Goal: Task Accomplishment & Management: Manage account settings

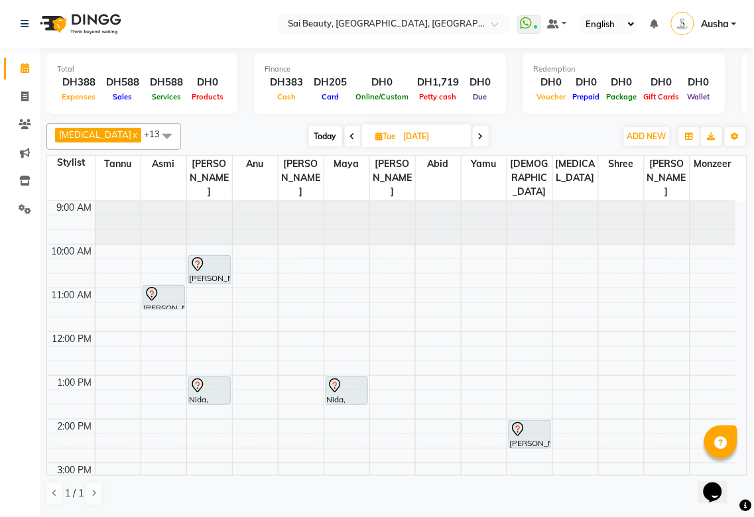
click at [517, 422] on icon at bounding box center [518, 430] width 16 height 16
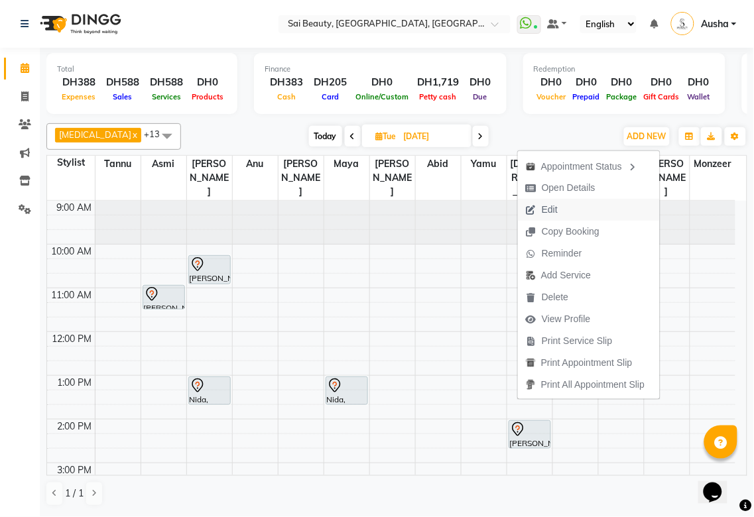
click at [553, 208] on span "Edit" at bounding box center [550, 210] width 16 height 14
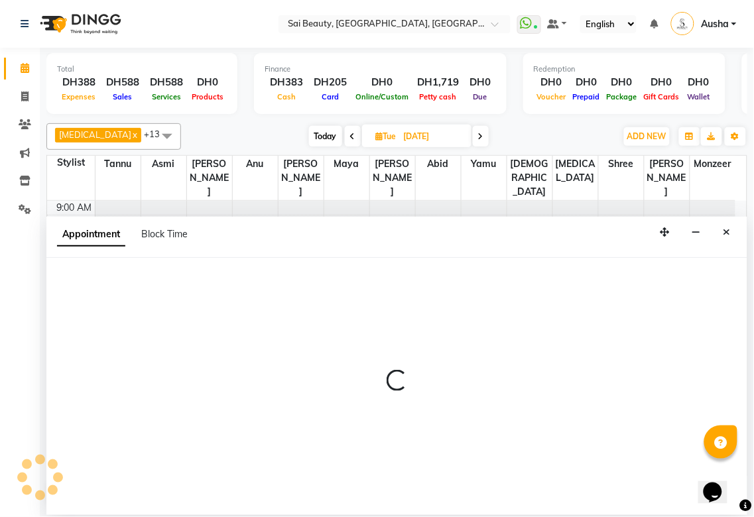
select select "tentative"
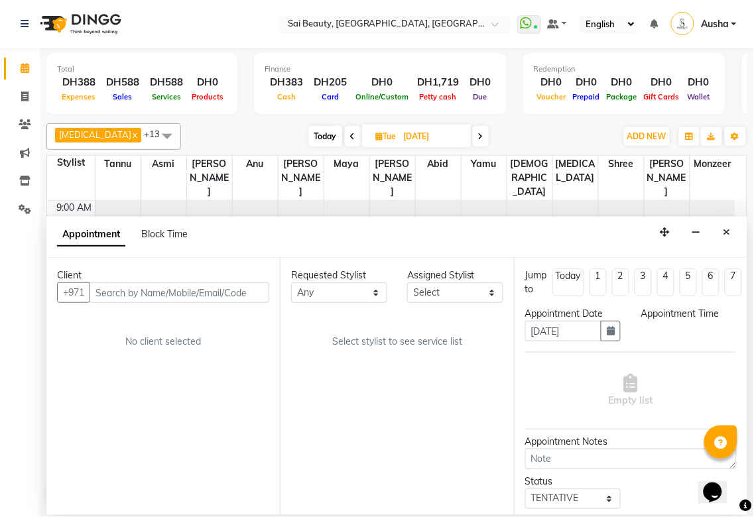
select select "840"
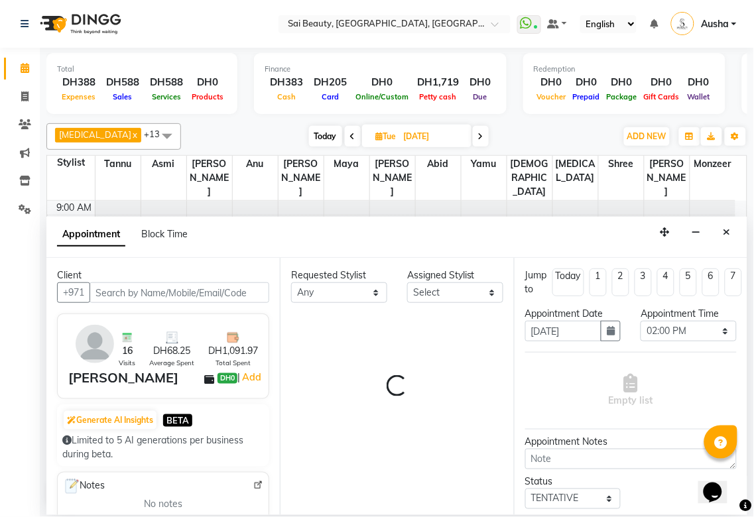
select select "63384"
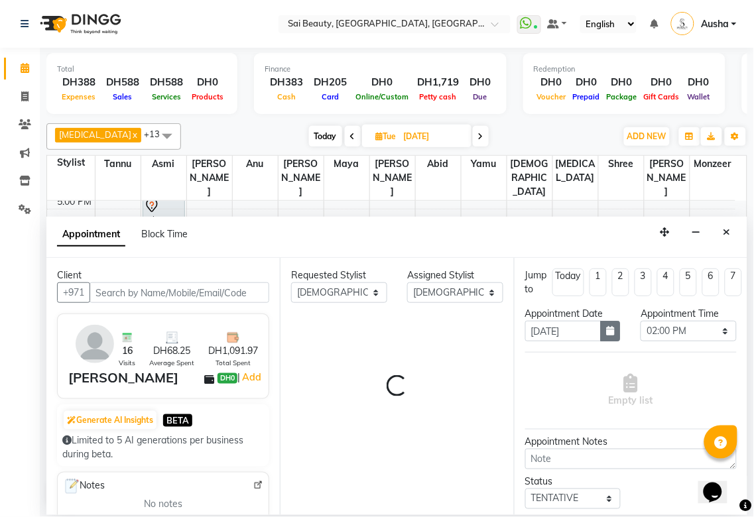
click at [607, 330] on icon "button" at bounding box center [611, 330] width 8 height 9
select select "2427"
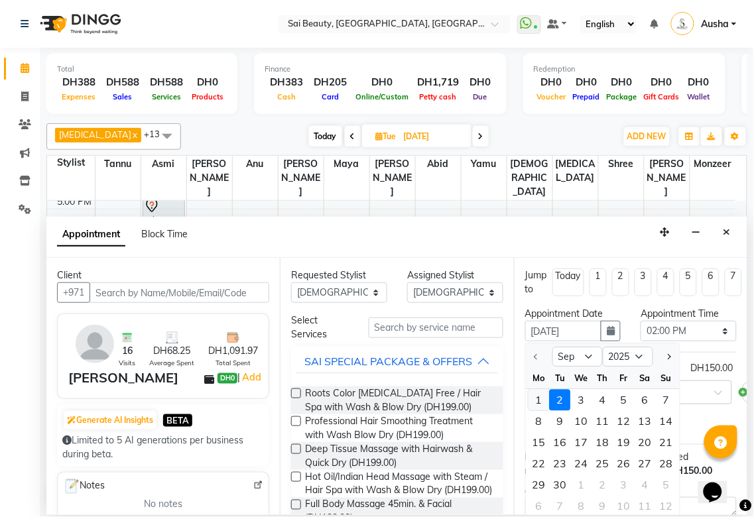
click at [539, 398] on div "1" at bounding box center [538, 400] width 21 height 21
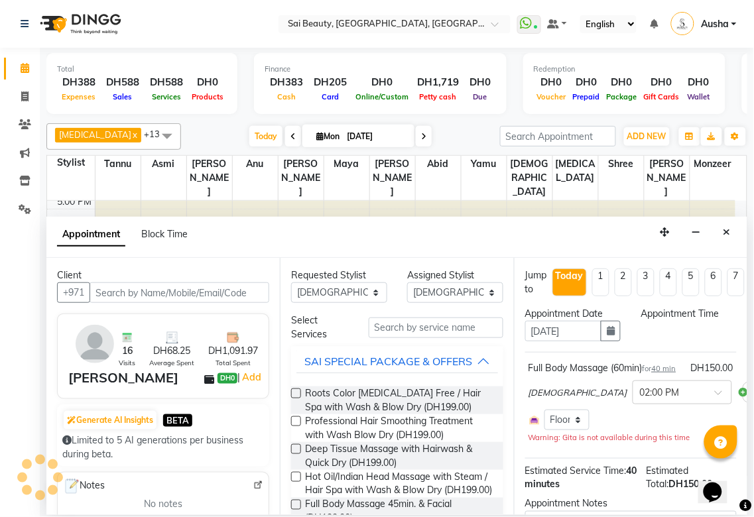
type input "[DATE]"
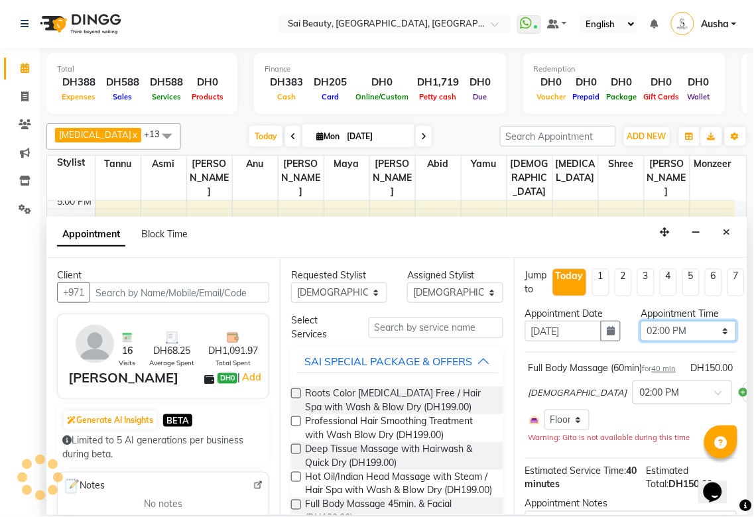
click at [711, 333] on select "Select 10:00 AM 10:05 AM 10:10 AM 10:15 AM 10:20 AM 10:25 AM 10:30 AM 10:35 AM …" at bounding box center [688, 331] width 96 height 21
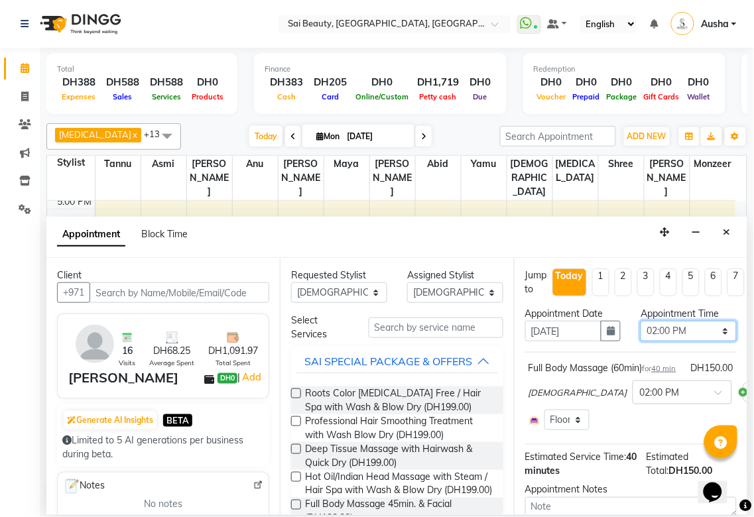
select select "1245"
click at [640, 321] on select "Select 10:00 AM 10:05 AM 10:10 AM 10:15 AM 10:20 AM 10:25 AM 10:30 AM 10:35 AM …" at bounding box center [688, 331] width 96 height 21
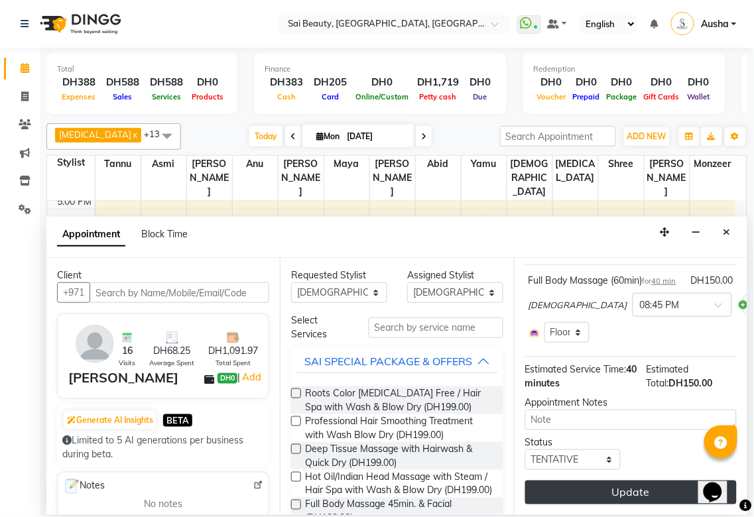
click at [655, 488] on button "Update" at bounding box center [631, 493] width 212 height 24
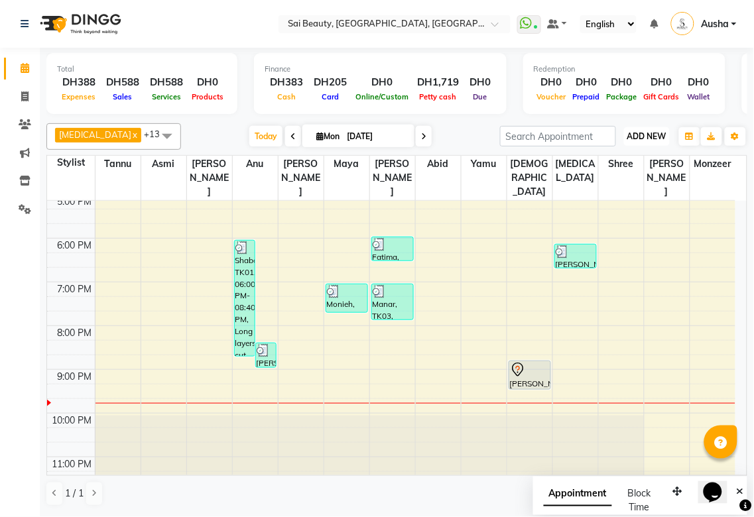
click at [646, 135] on span "ADD NEW" at bounding box center [646, 136] width 39 height 10
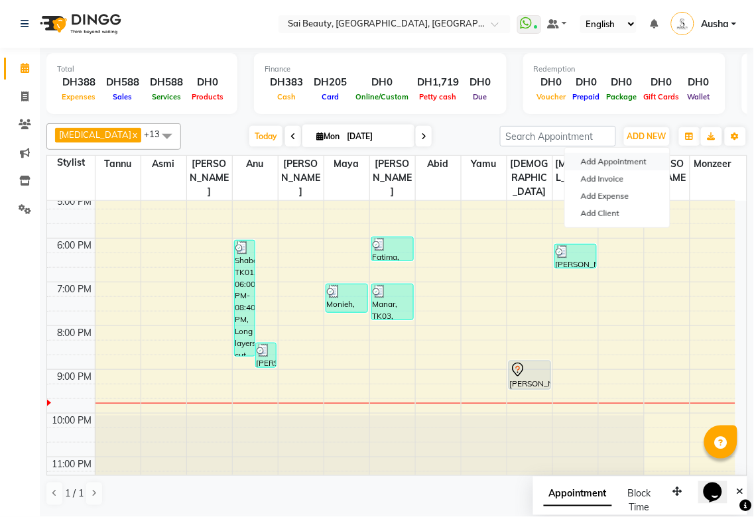
click at [621, 163] on button "Add Appointment" at bounding box center [617, 161] width 105 height 17
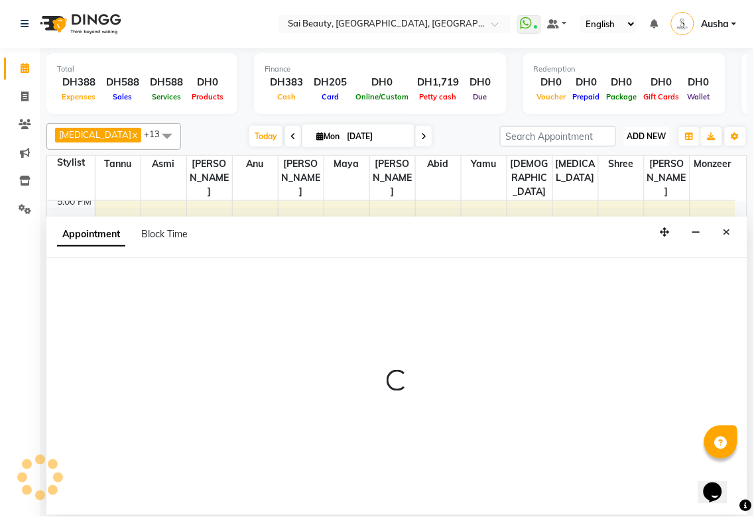
click at [654, 134] on span "ADD NEW" at bounding box center [646, 136] width 39 height 10
select select "tentative"
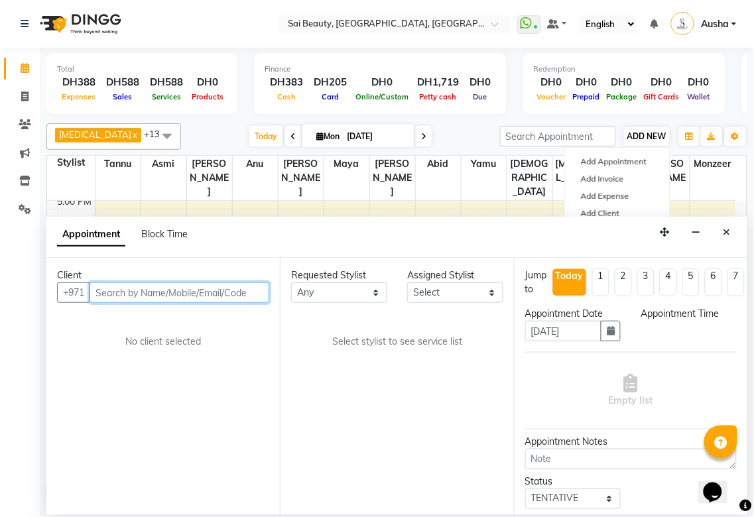
select select "600"
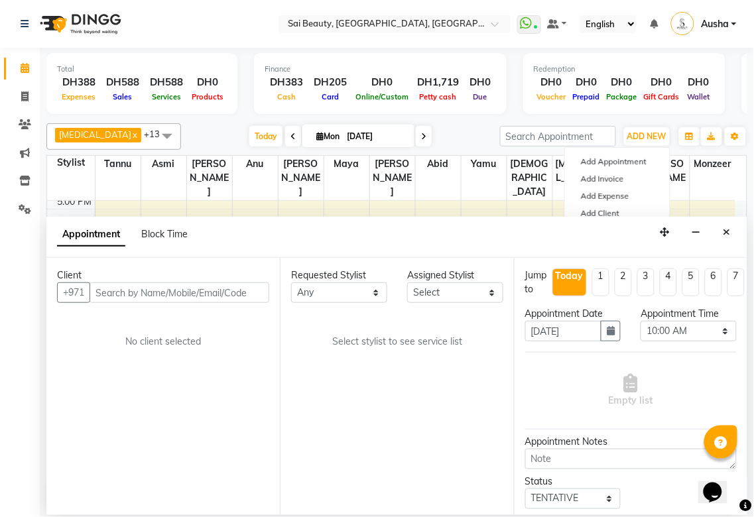
click at [612, 219] on div "Appointment Block Time" at bounding box center [396, 237] width 701 height 41
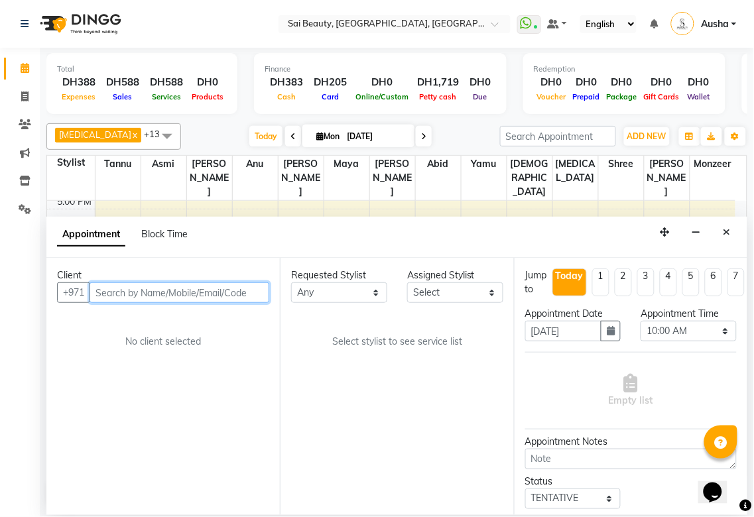
click at [200, 294] on input "text" at bounding box center [180, 292] width 180 height 21
type input "507595215"
click at [257, 294] on span "Add Client" at bounding box center [241, 292] width 44 height 12
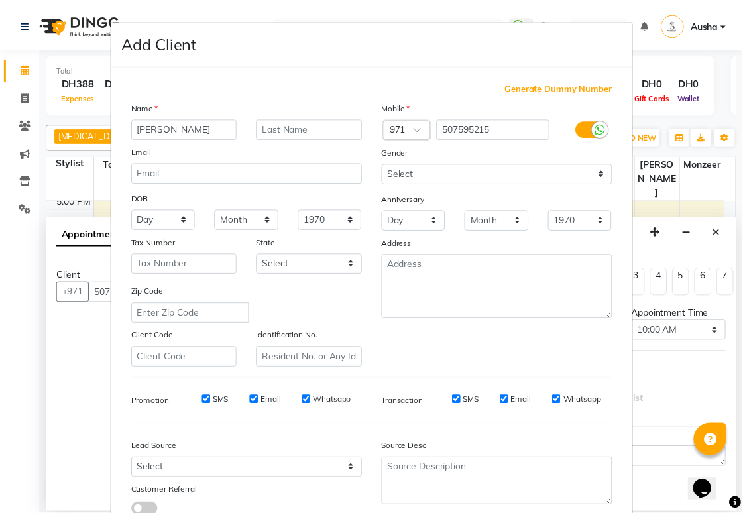
scroll to position [95, 0]
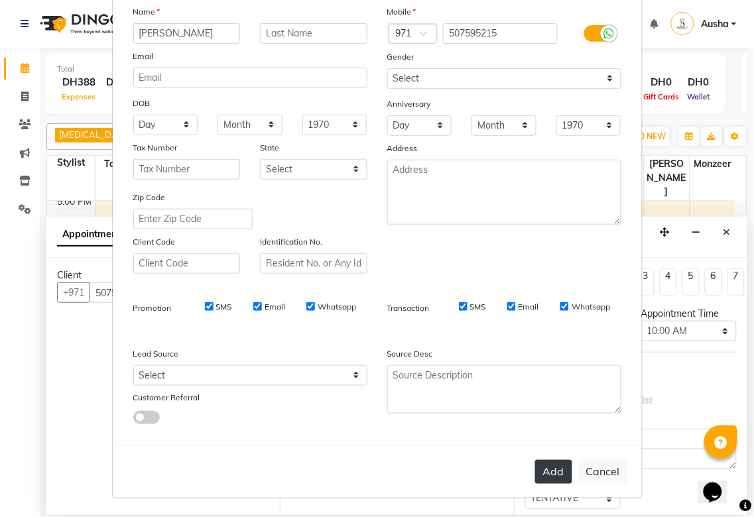
type input "[PERSON_NAME]"
click at [547, 473] on button "Add" at bounding box center [553, 472] width 37 height 24
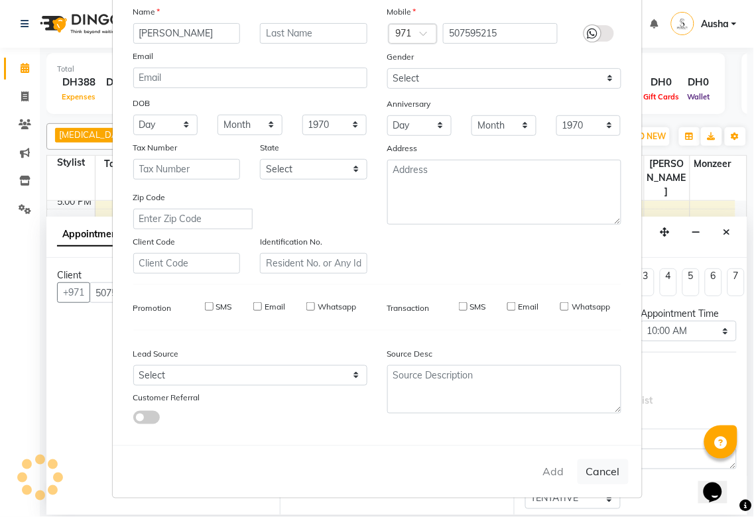
select select
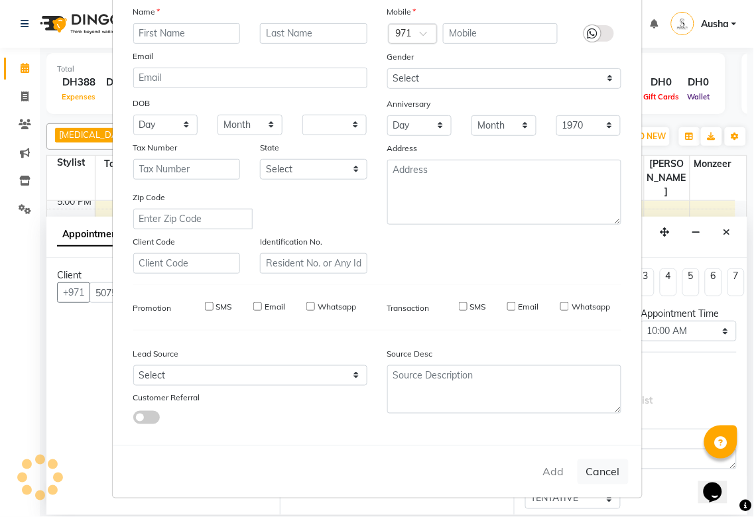
select select
checkbox input "false"
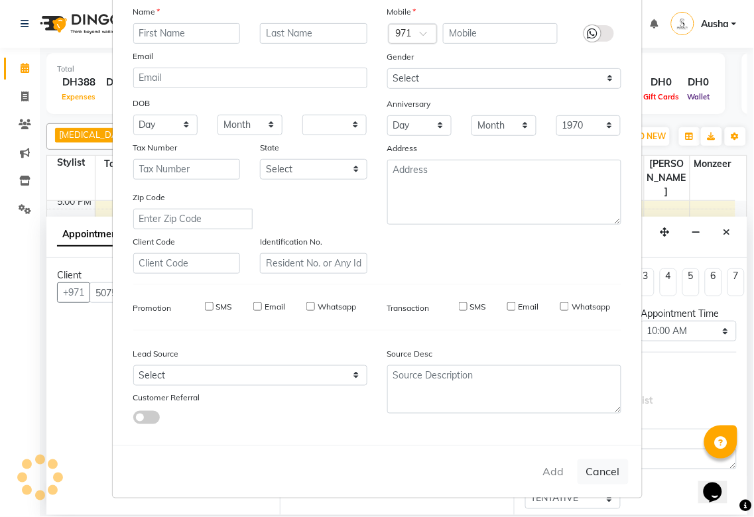
checkbox input "false"
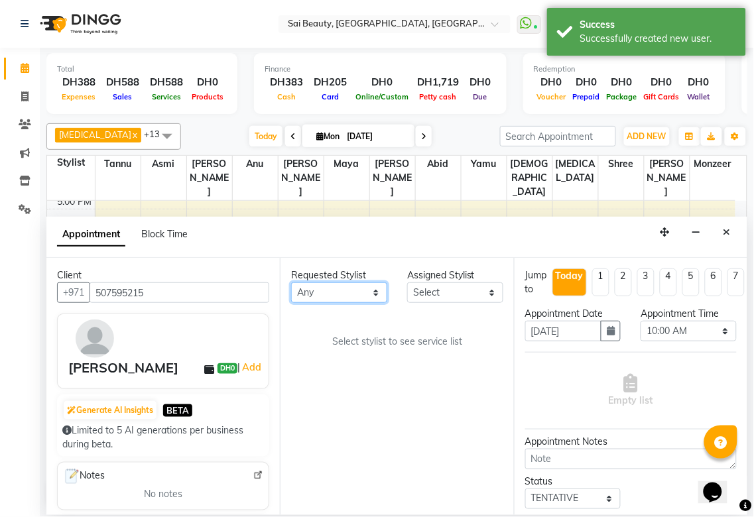
click at [369, 295] on select "Any [PERSON_NAME][MEDICAL_DATA] [PERSON_NAME] Asmi [PERSON_NAME] Gita [PERSON_N…" at bounding box center [339, 292] width 96 height 21
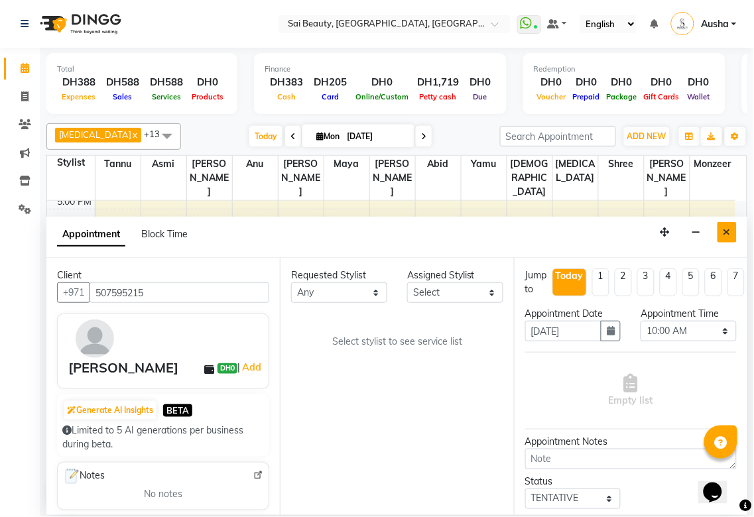
click at [727, 233] on icon "Close" at bounding box center [726, 231] width 7 height 9
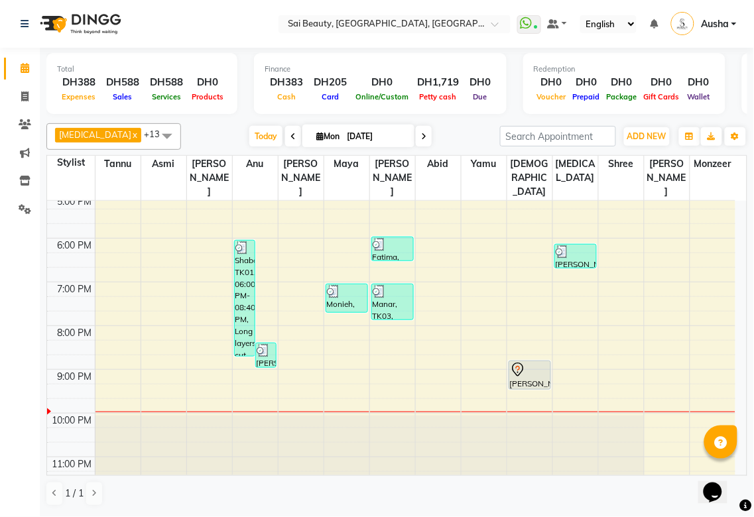
click at [452, 431] on div at bounding box center [438, 460] width 45 height 88
click at [529, 362] on div at bounding box center [530, 370] width 40 height 16
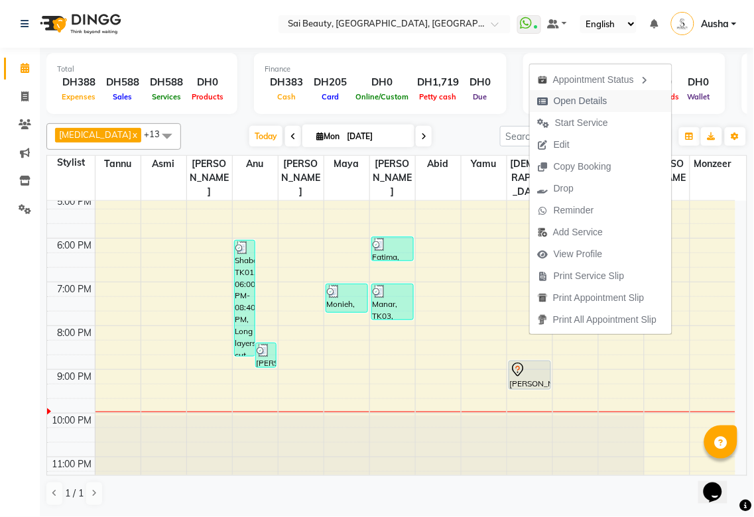
click at [603, 98] on span "Open Details" at bounding box center [581, 101] width 54 height 14
select select "7"
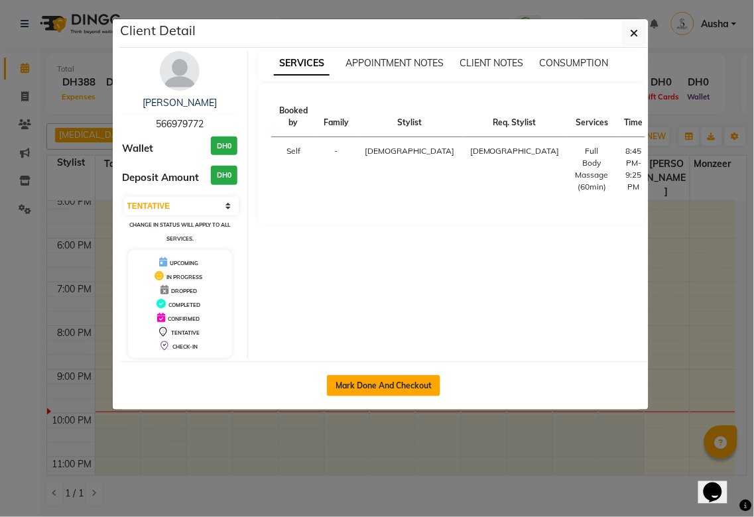
click at [406, 385] on button "Mark Done And Checkout" at bounding box center [383, 385] width 113 height 21
select select "5352"
select select "service"
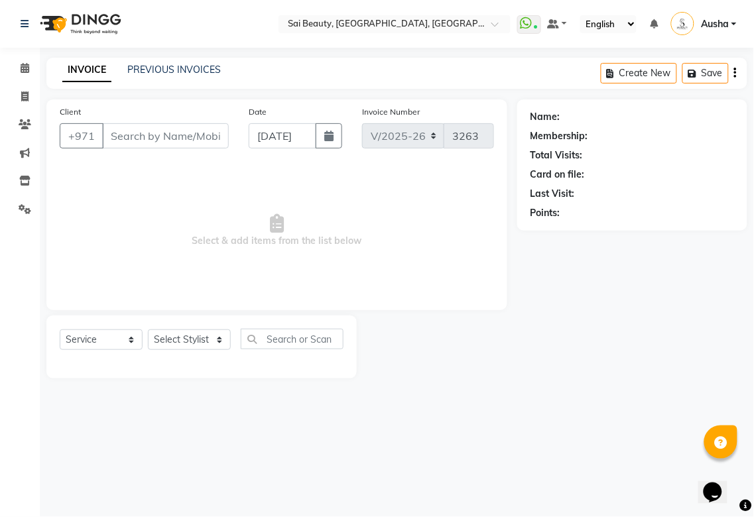
type input "566979772"
select select "63384"
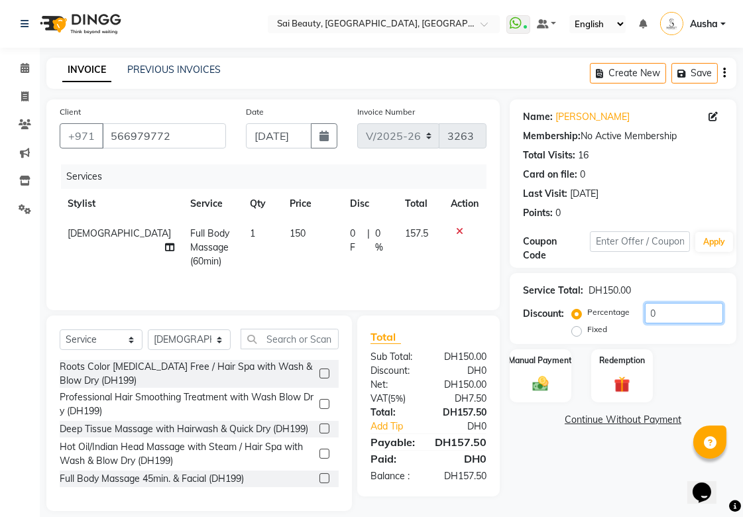
click at [671, 313] on input "0" at bounding box center [684, 313] width 78 height 21
type input "15"
click at [566, 471] on div "Name: [PERSON_NAME] Membership: No Active Membership Total Visits: 16 Card on f…" at bounding box center [628, 305] width 237 height 412
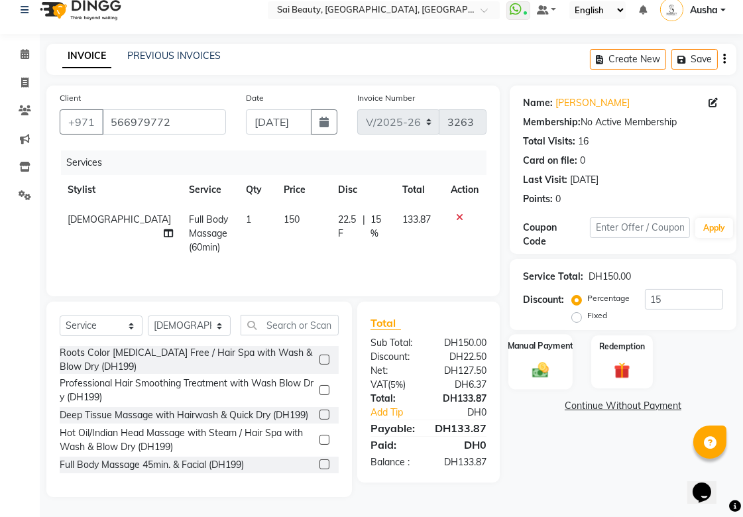
click at [542, 360] on img at bounding box center [540, 369] width 27 height 19
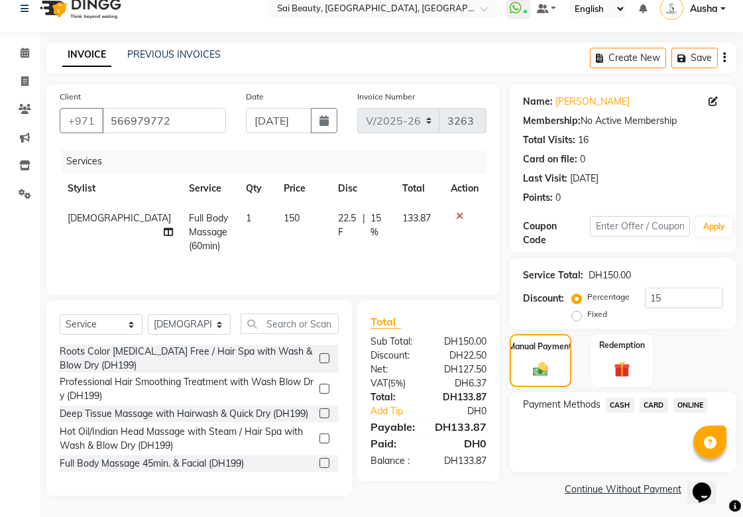
click at [654, 405] on span "CARD" at bounding box center [654, 405] width 29 height 15
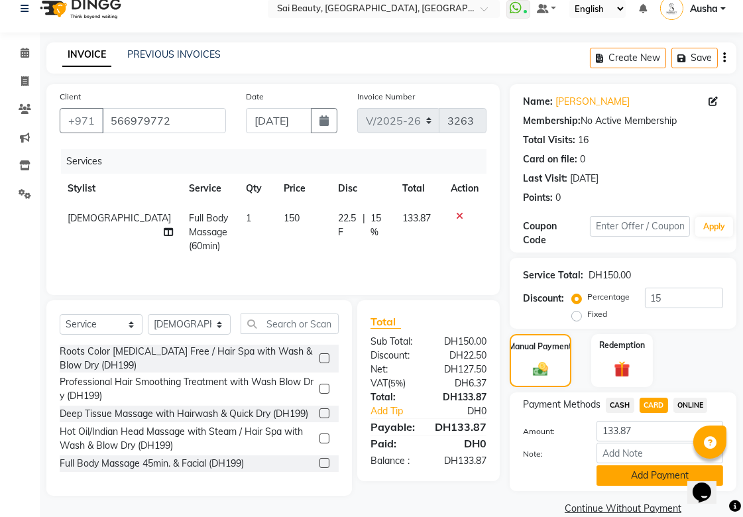
click at [635, 482] on button "Add Payment" at bounding box center [660, 475] width 127 height 21
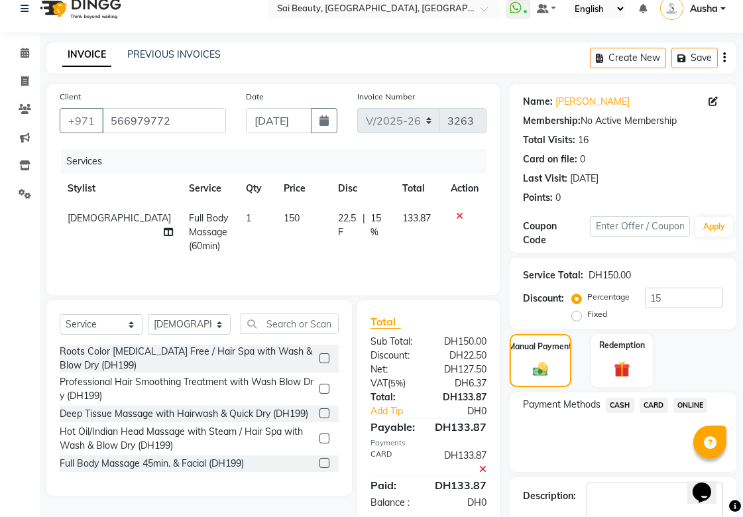
scroll to position [91, 0]
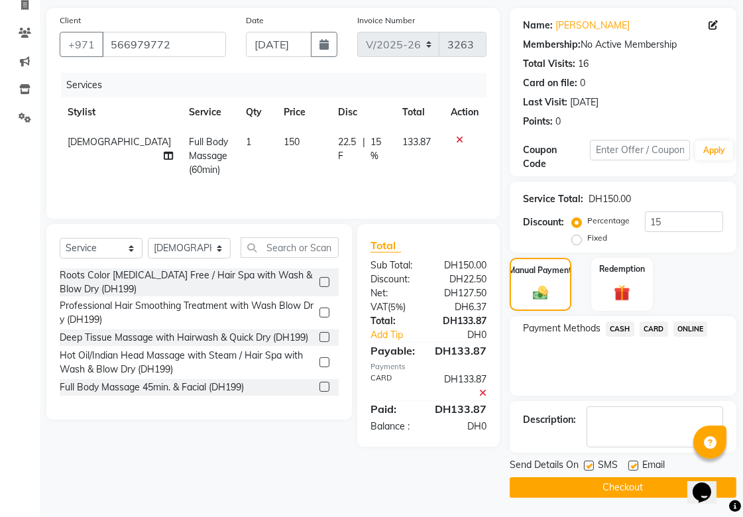
click at [630, 491] on button "Checkout" at bounding box center [623, 487] width 227 height 21
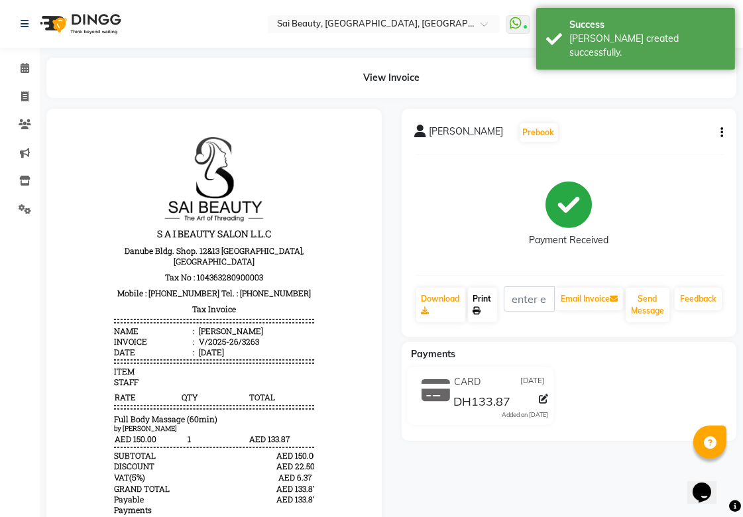
click at [477, 307] on icon at bounding box center [477, 311] width 8 height 8
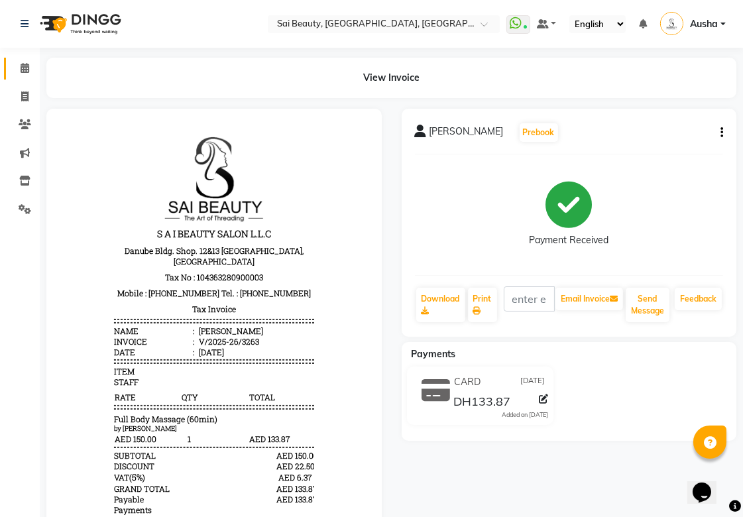
click at [24, 67] on icon at bounding box center [25, 68] width 9 height 10
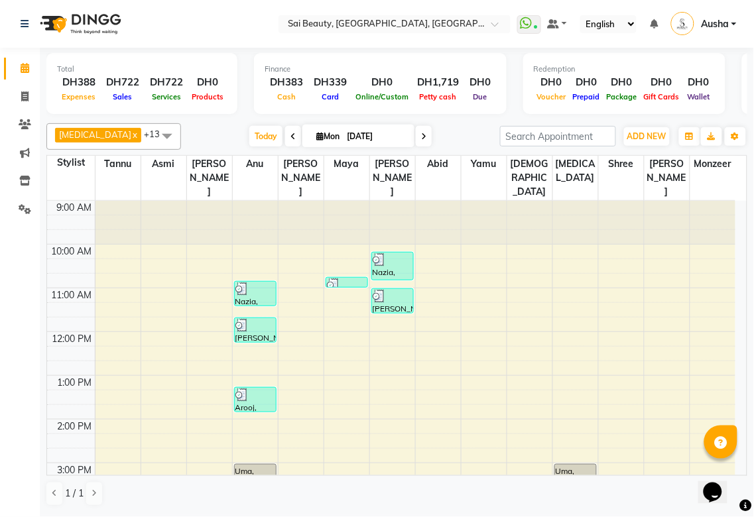
click at [421, 134] on icon at bounding box center [423, 137] width 5 height 8
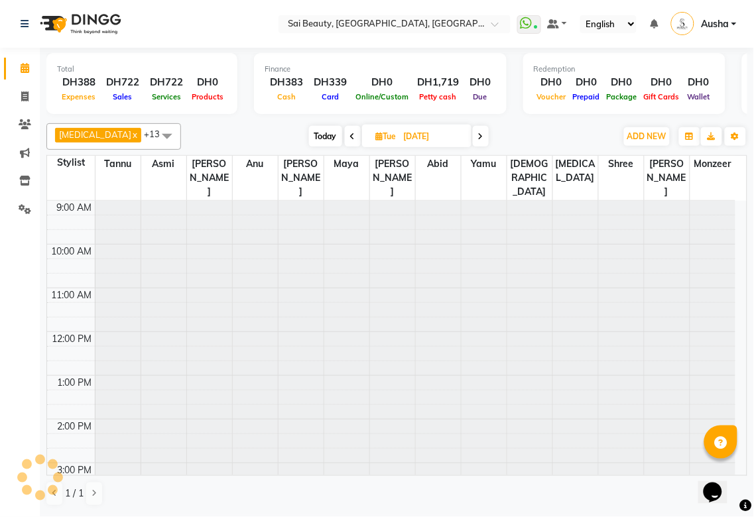
type input "[DATE]"
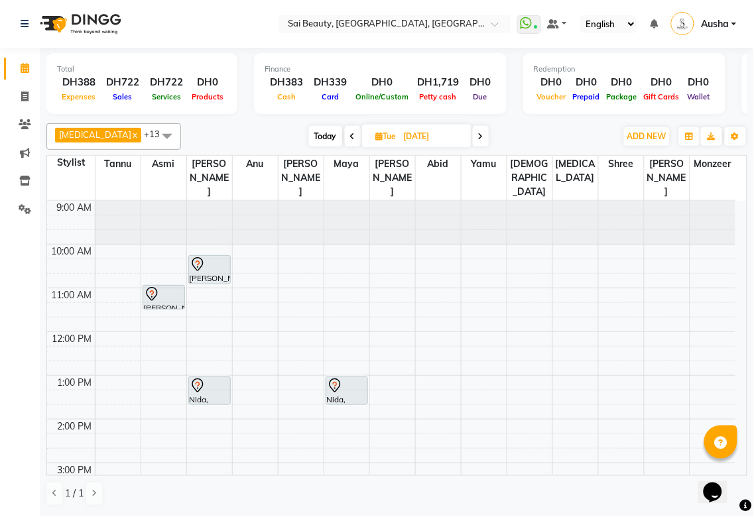
click at [196, 257] on icon at bounding box center [198, 265] width 16 height 16
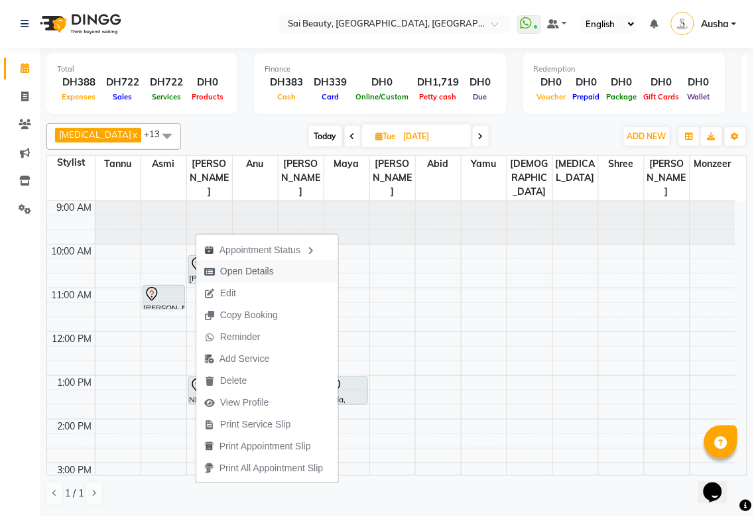
click at [217, 274] on span "Open Details" at bounding box center [239, 272] width 86 height 22
select select "7"
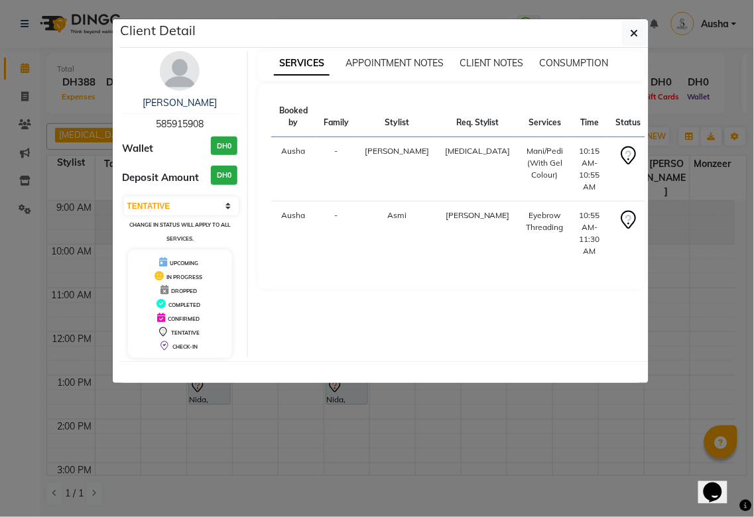
click at [257, 444] on ngb-modal-window "Client Detail [PERSON_NAME] 585915908 Wallet DH0 Deposit Amount DH0 Select CONF…" at bounding box center [377, 258] width 754 height 517
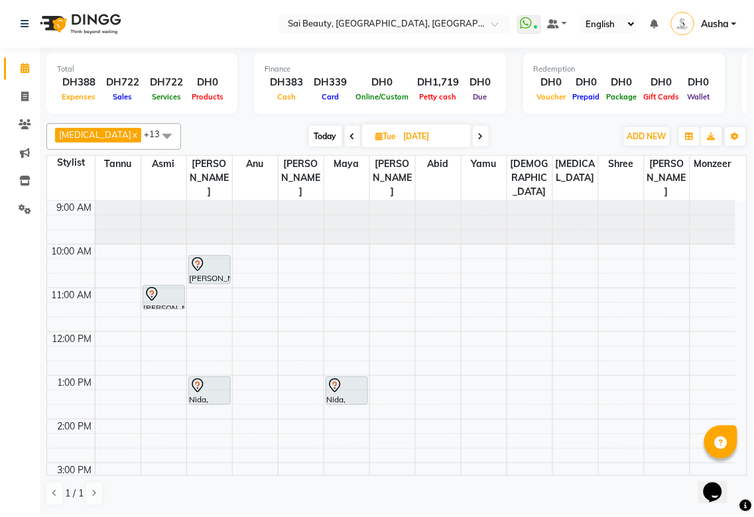
click at [147, 287] on icon at bounding box center [151, 294] width 11 height 14
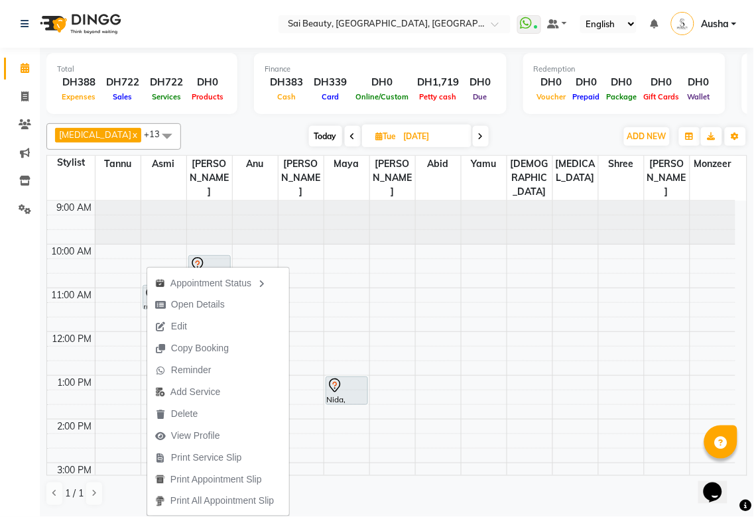
click at [85, 302] on td at bounding box center [71, 309] width 48 height 15
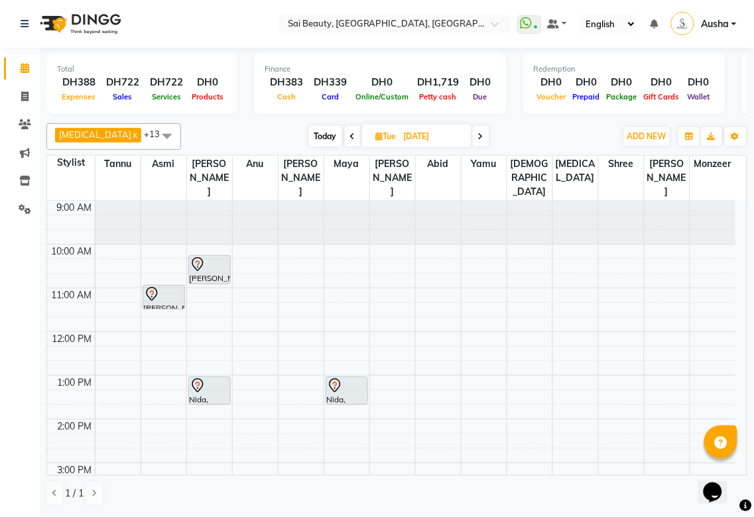
click at [153, 296] on icon at bounding box center [151, 292] width 4 height 5
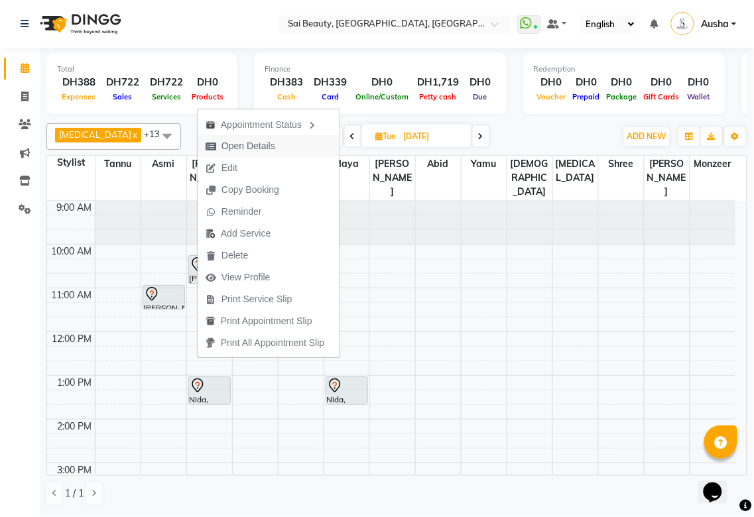
click at [210, 147] on icon "button" at bounding box center [211, 146] width 11 height 9
select select "7"
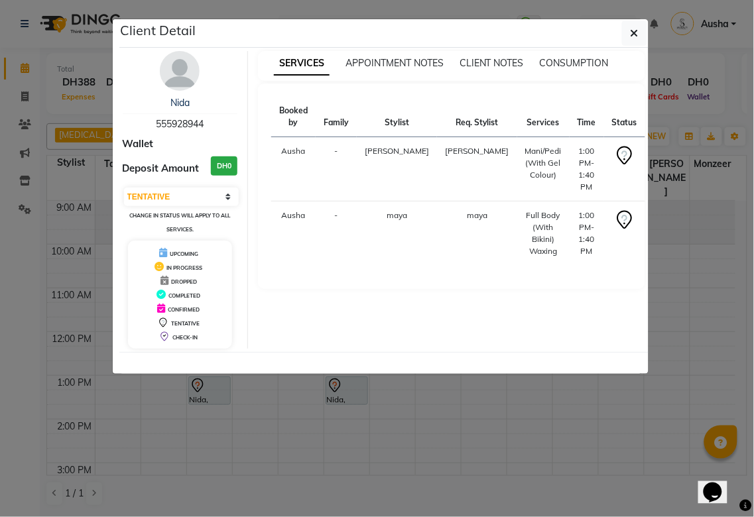
click at [206, 440] on ngb-modal-window "Client Detail Nida 555928944 Wallet Deposit Amount DH0 Select CONFIRMED TENTATI…" at bounding box center [377, 258] width 754 height 517
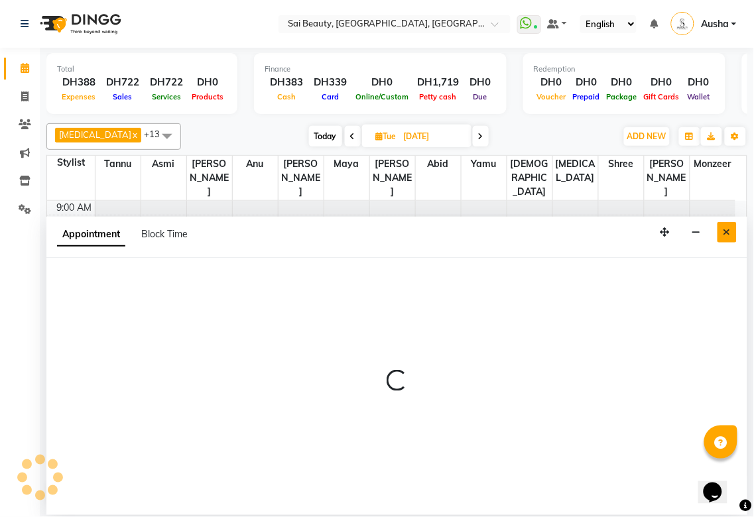
click at [727, 233] on icon "Close" at bounding box center [726, 231] width 7 height 9
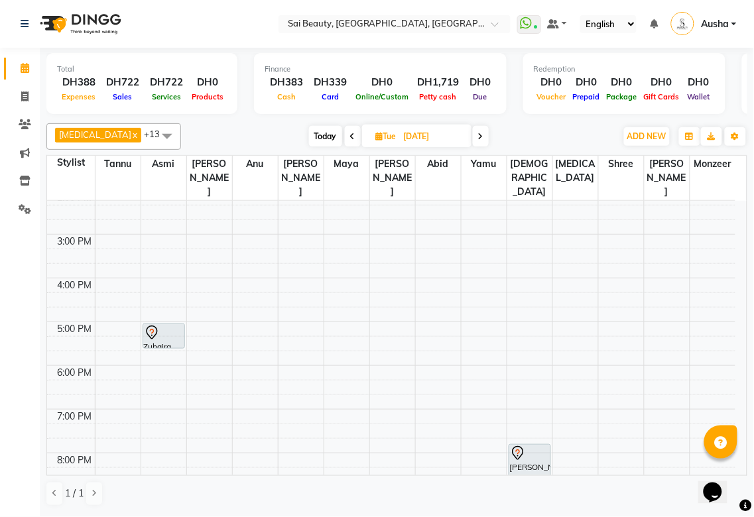
scroll to position [226, 0]
click at [144, 348] on div at bounding box center [163, 350] width 41 height 5
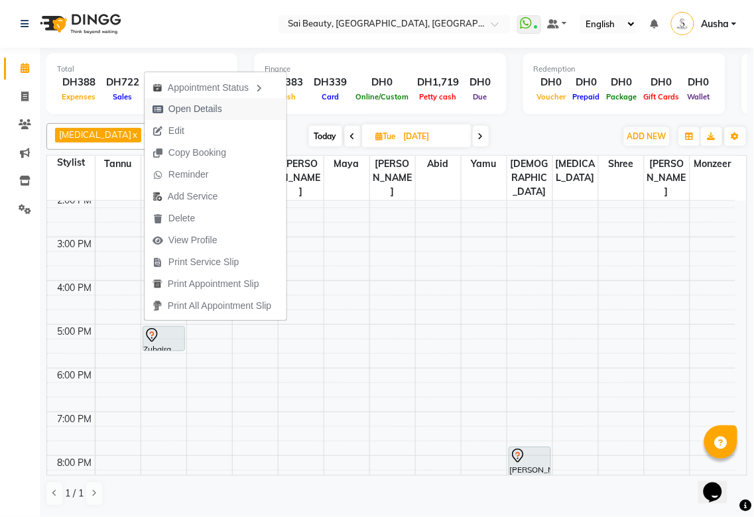
click at [157, 109] on icon "button" at bounding box center [157, 109] width 11 height 9
select select "7"
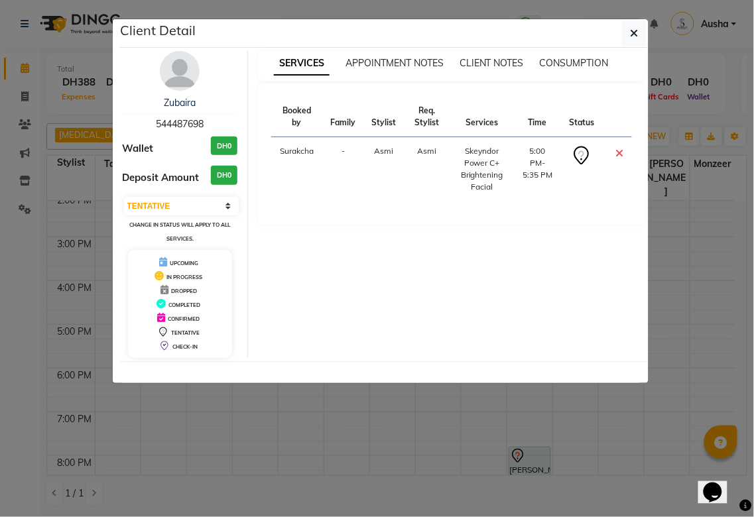
click at [306, 452] on ngb-modal-window "Client Detail Zubaira 544487698 Wallet DH0 Deposit Amount DH0 Select CONFIRMED …" at bounding box center [377, 258] width 754 height 517
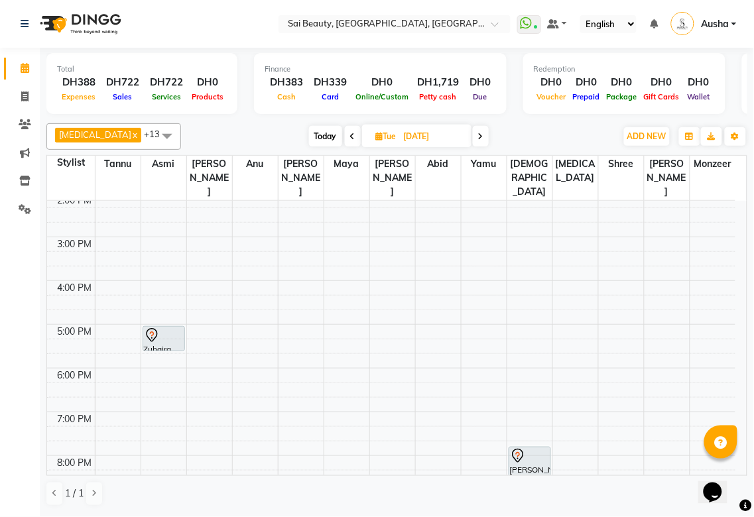
click at [518, 451] on div "[PERSON_NAME], 07:45 PM-09:05 PM, Hot Oil Head Massage (With Wash),Spa Pedicure…" at bounding box center [529, 476] width 41 height 57
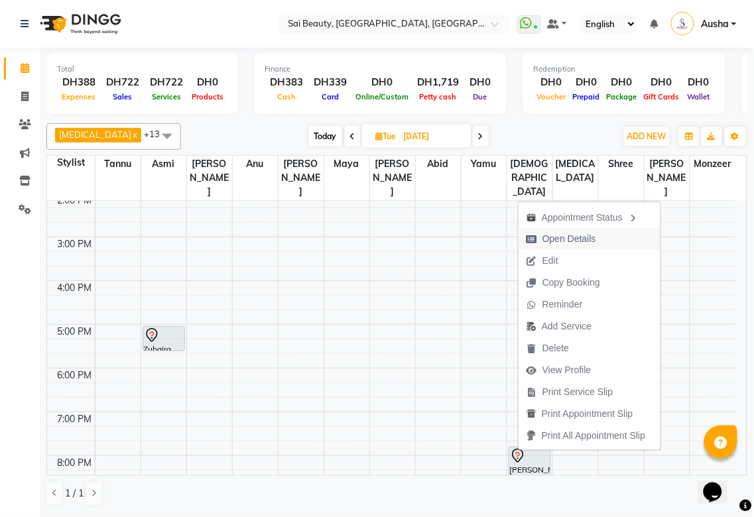
click at [532, 239] on icon "button" at bounding box center [531, 239] width 11 height 9
select select "7"
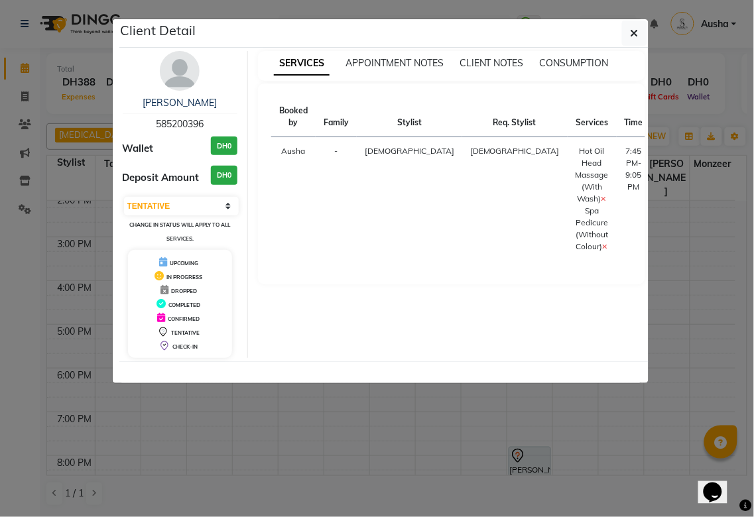
click at [255, 464] on ngb-modal-window "Client Detail [PERSON_NAME] 585200396 Wallet DH0 Deposit Amount DH0 Select CONF…" at bounding box center [377, 258] width 754 height 517
click at [264, 438] on ngb-modal-window "Client Detail [PERSON_NAME] 585200396 Wallet DH0 Deposit Amount DH0 Select CONF…" at bounding box center [377, 258] width 754 height 517
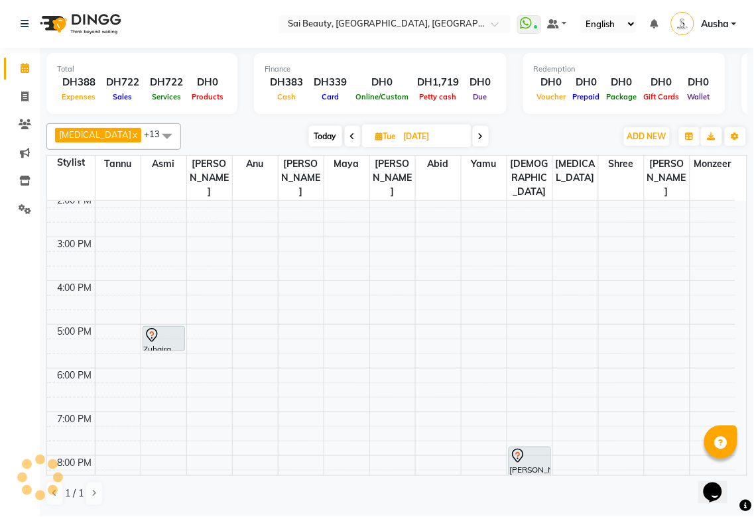
scroll to position [356, 0]
